Goal: Find specific page/section: Find specific page/section

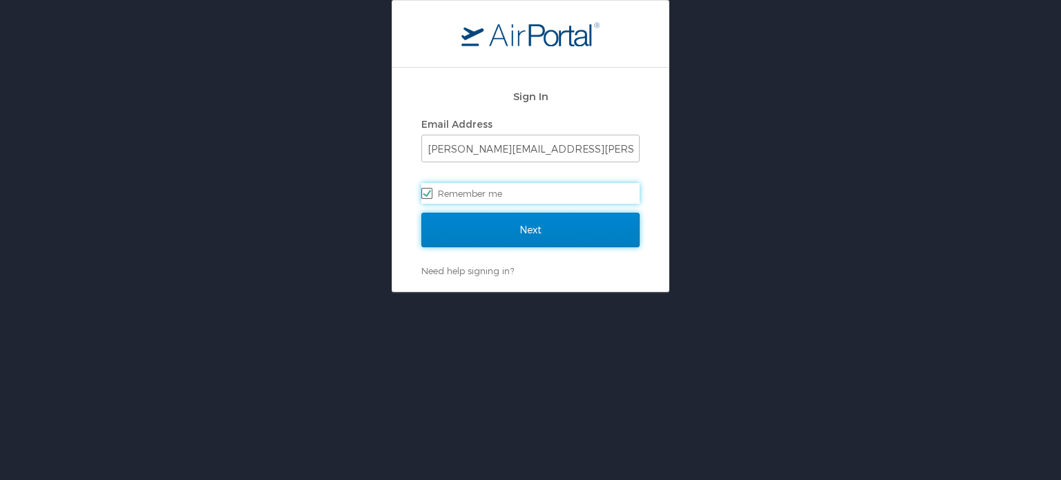
click at [545, 225] on input "Next" at bounding box center [530, 230] width 218 height 35
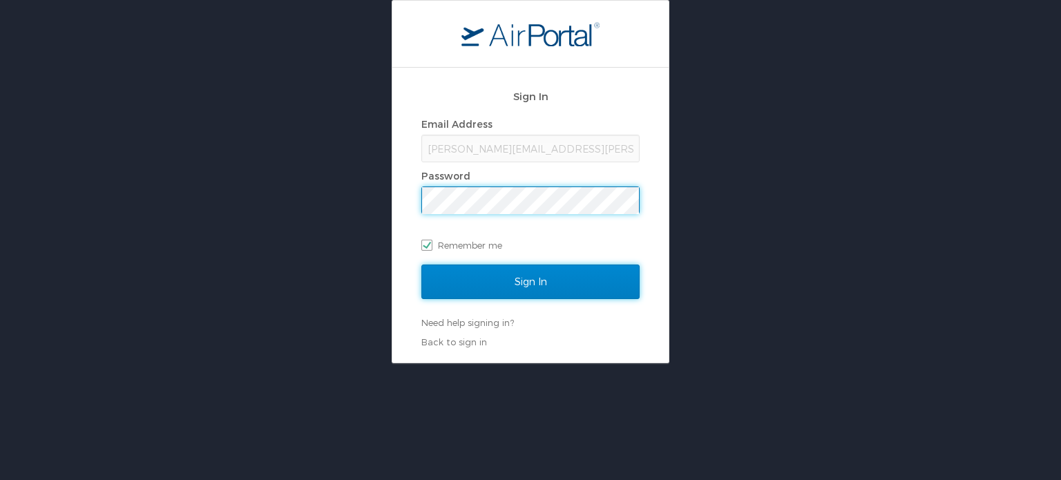
click at [510, 280] on input "Sign In" at bounding box center [530, 282] width 218 height 35
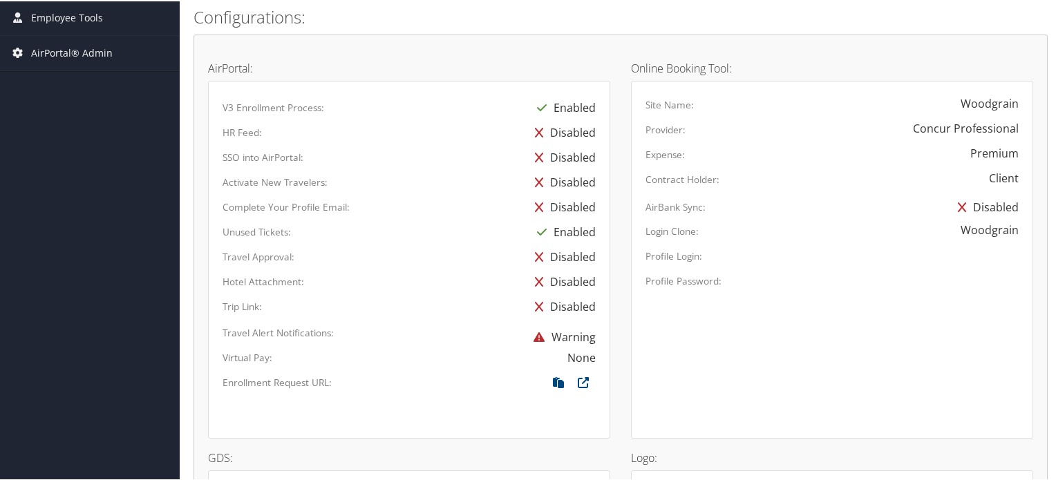
scroll to position [760, 0]
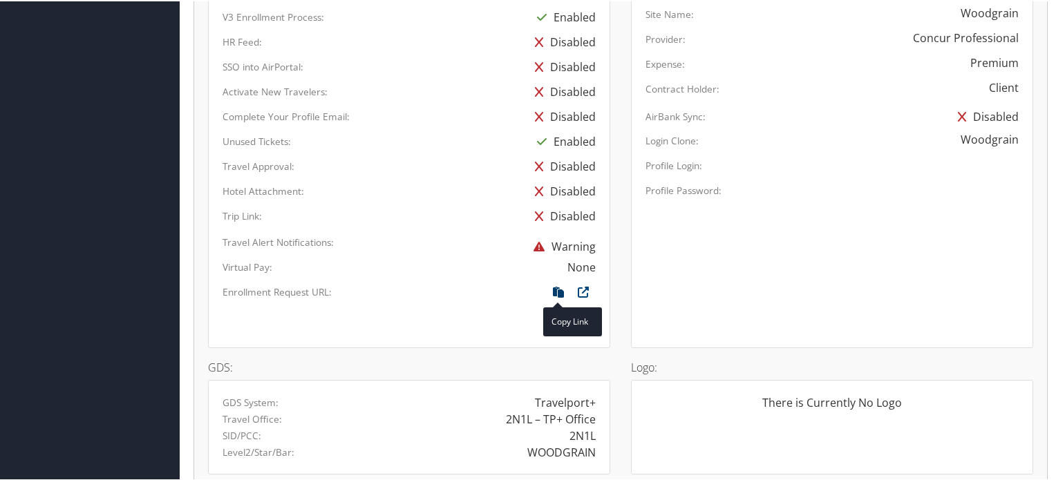
click at [555, 287] on icon at bounding box center [558, 294] width 25 height 18
